Goal: Transaction & Acquisition: Purchase product/service

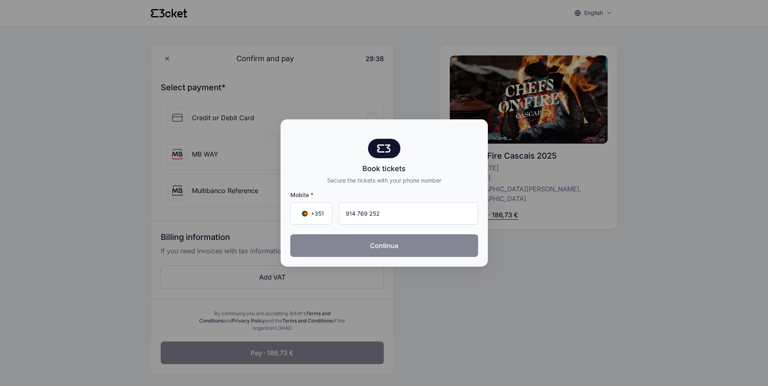
type input "914 769 252"
click at [405, 250] on button "Continue" at bounding box center [384, 245] width 188 height 23
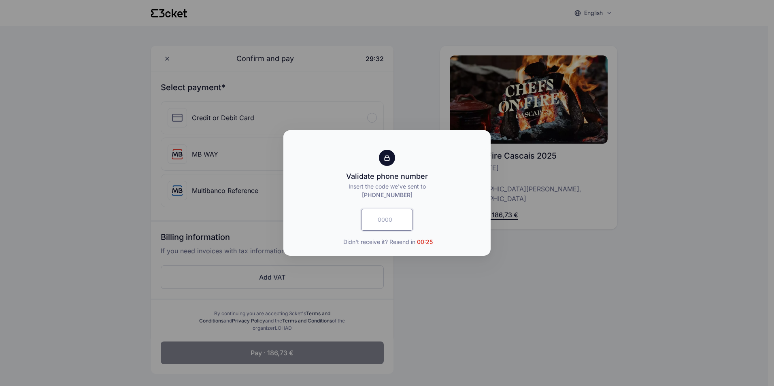
click at [405, 221] on input "text" at bounding box center [387, 220] width 52 height 22
type input "8417"
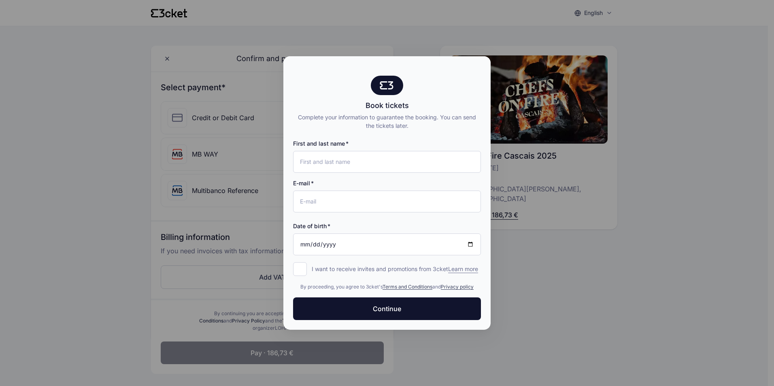
click at [493, 318] on div at bounding box center [387, 193] width 774 height 386
click at [582, 305] on div at bounding box center [387, 193] width 774 height 386
click at [583, 303] on div at bounding box center [387, 193] width 774 height 386
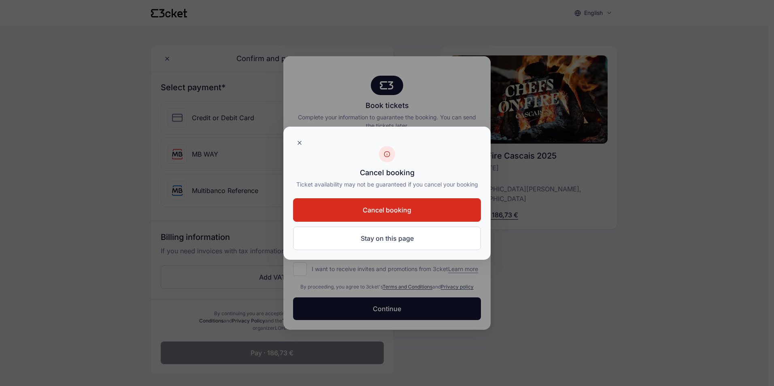
click at [414, 218] on button "Cancel booking" at bounding box center [387, 209] width 188 height 23
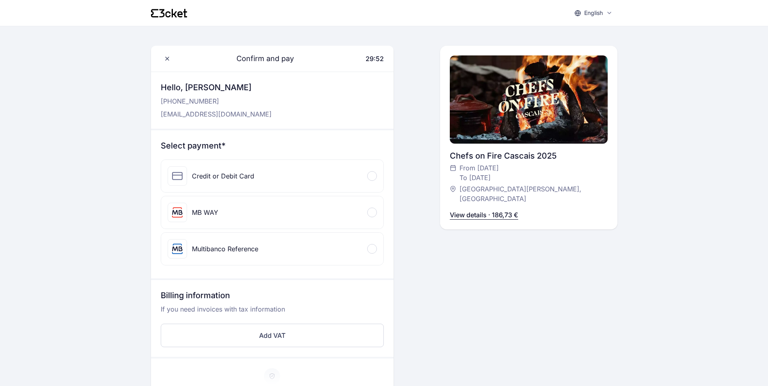
click at [205, 218] on div "MB WAY" at bounding box center [193, 212] width 51 height 19
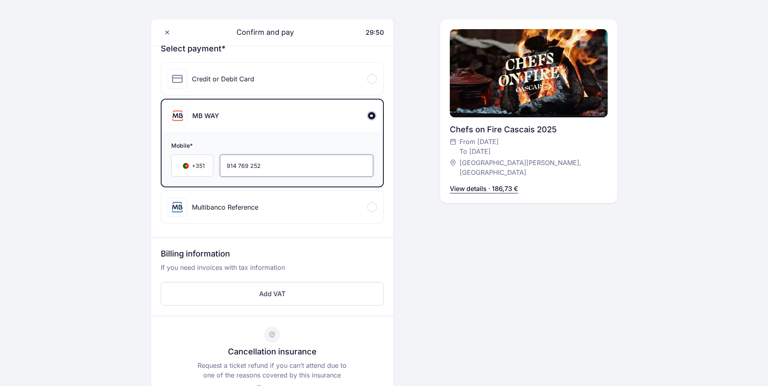
scroll to position [202, 0]
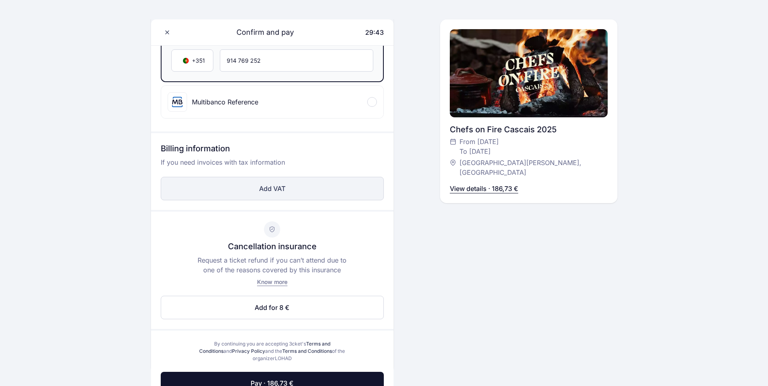
click at [262, 189] on button "Add VAT" at bounding box center [272, 188] width 223 height 23
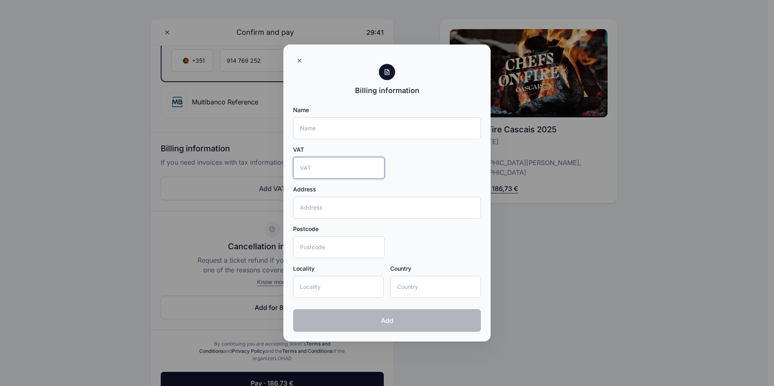
click at [322, 166] on input "VAT" at bounding box center [338, 168] width 91 height 22
click at [324, 125] on input "Name" at bounding box center [387, 128] width 188 height 22
type input "[PERSON_NAME] [PERSON_NAME]"
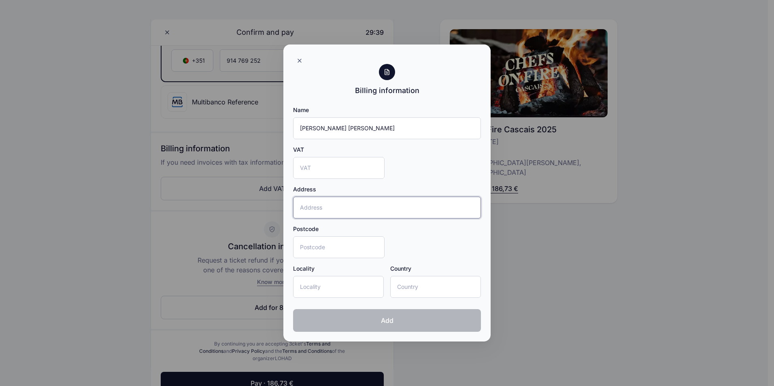
type input "[STREET_ADDRESS]"
type input "[GEOGRAPHIC_DATA]"
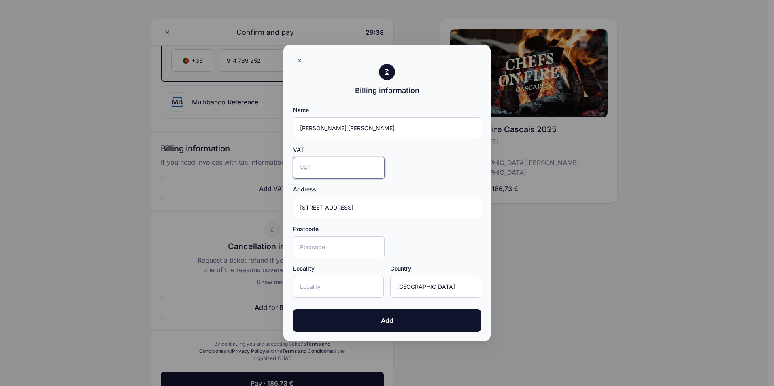
click at [320, 168] on input "VAT" at bounding box center [338, 168] width 91 height 22
type input "247431443"
click at [337, 255] on input "Postcode" at bounding box center [338, 247] width 91 height 22
click at [354, 250] on input "Postcode" at bounding box center [338, 247] width 91 height 22
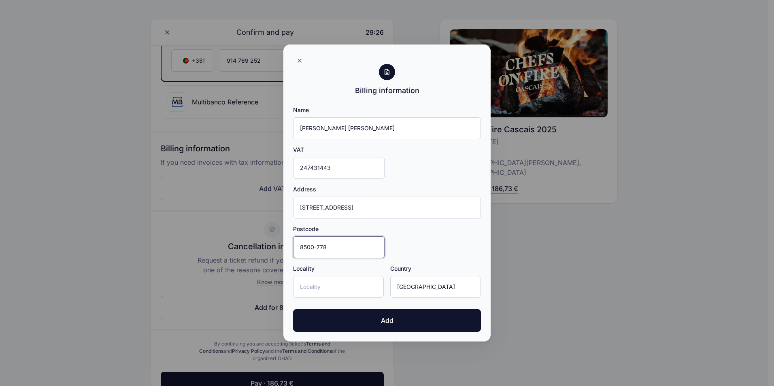
type input "8500-778"
click at [351, 288] on input "Locality" at bounding box center [338, 287] width 91 height 22
click at [350, 288] on input "Locality" at bounding box center [338, 287] width 91 height 22
type input "Portimão"
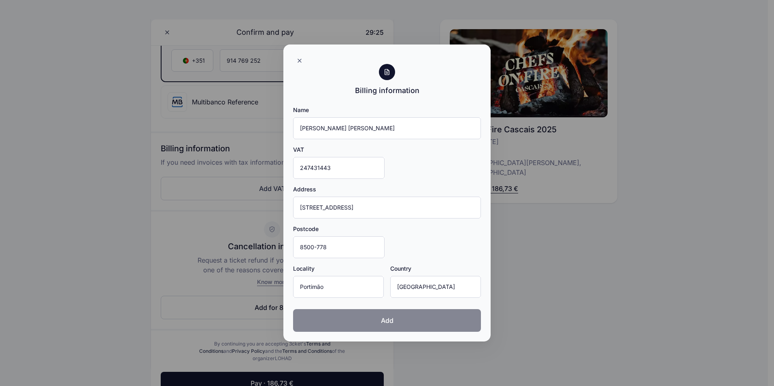
click at [397, 316] on button "Add" at bounding box center [387, 320] width 188 height 23
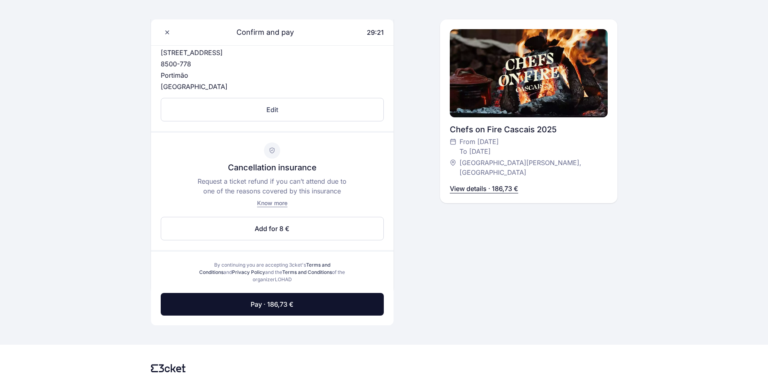
scroll to position [364, 0]
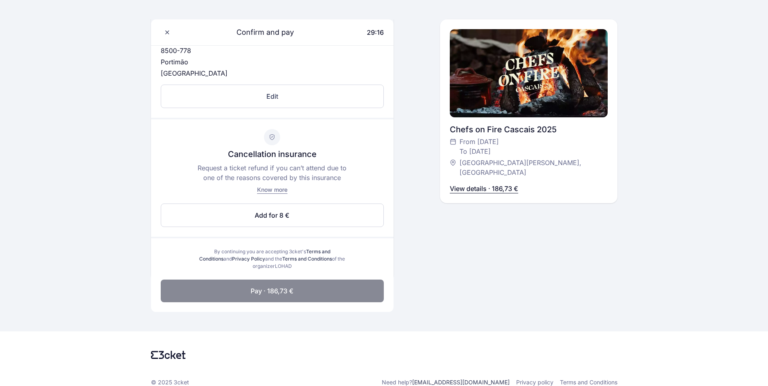
click at [250, 296] on button "Pay · 186,73 €" at bounding box center [272, 291] width 223 height 23
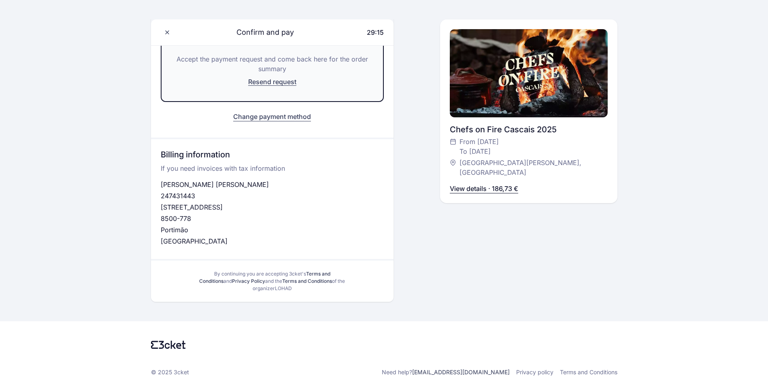
scroll to position [85, 0]
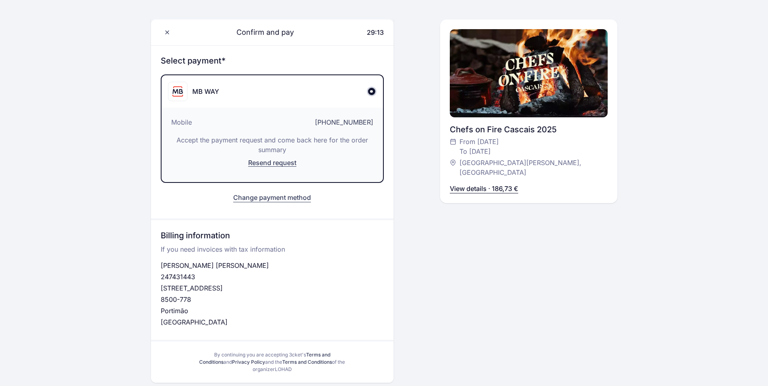
click at [492, 184] on p "View details · 186,73 €" at bounding box center [484, 189] width 68 height 10
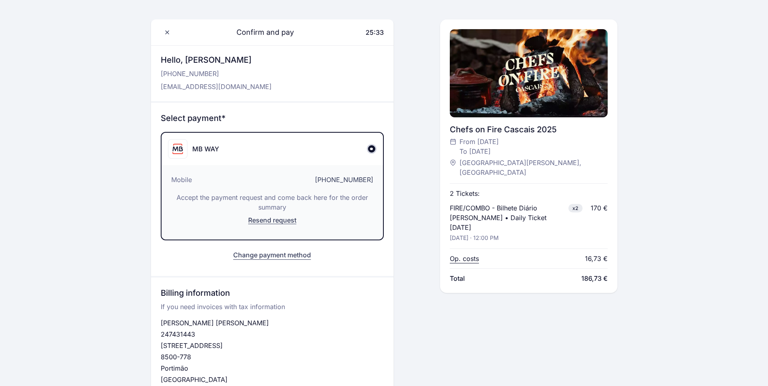
scroll to position [0, 0]
